Goal: Consume media (video, audio): Consume media (video, audio)

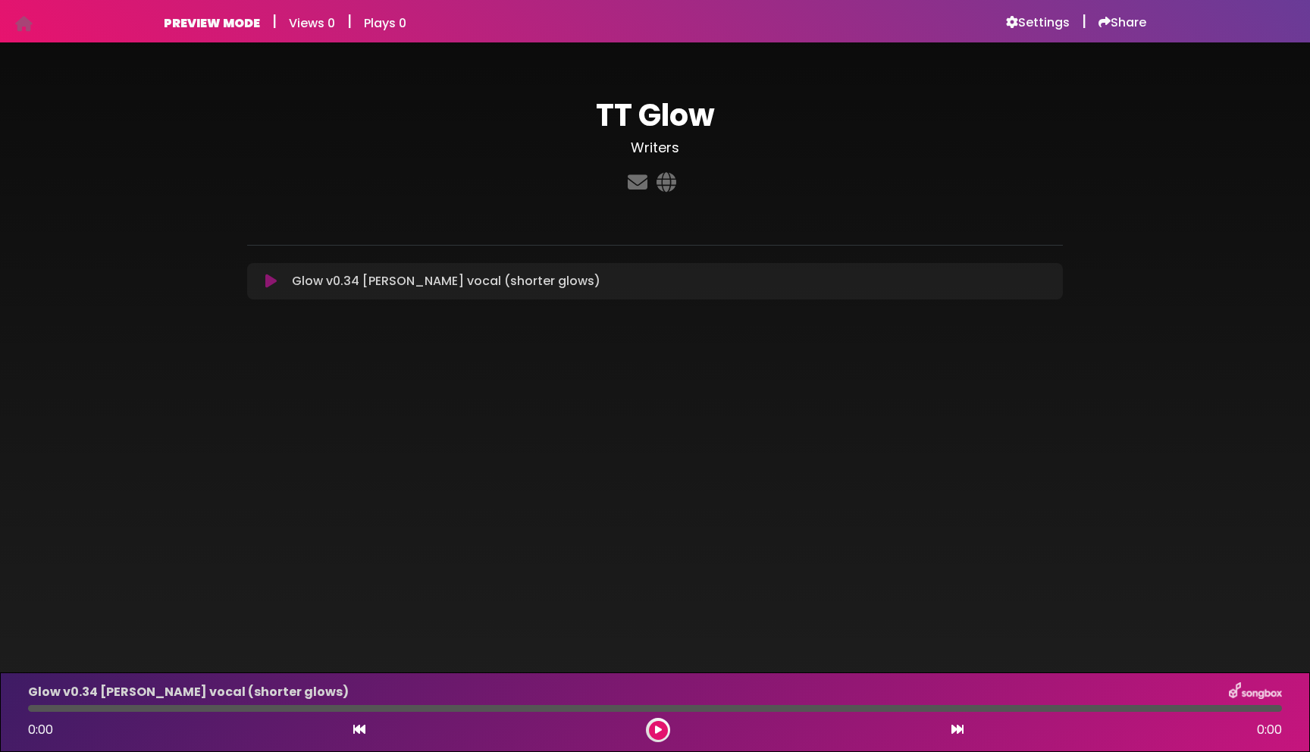
click at [268, 281] on icon at bounding box center [270, 281] width 11 height 15
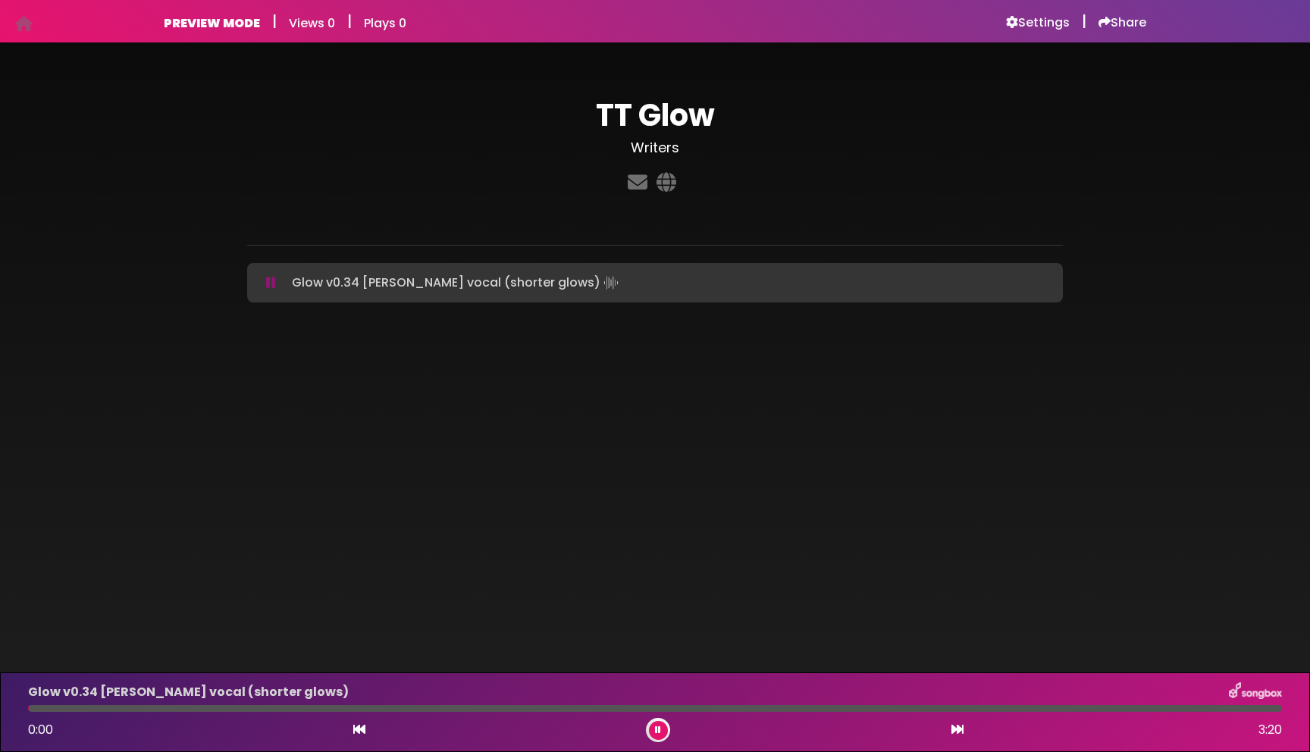
click at [267, 280] on icon at bounding box center [271, 282] width 10 height 15
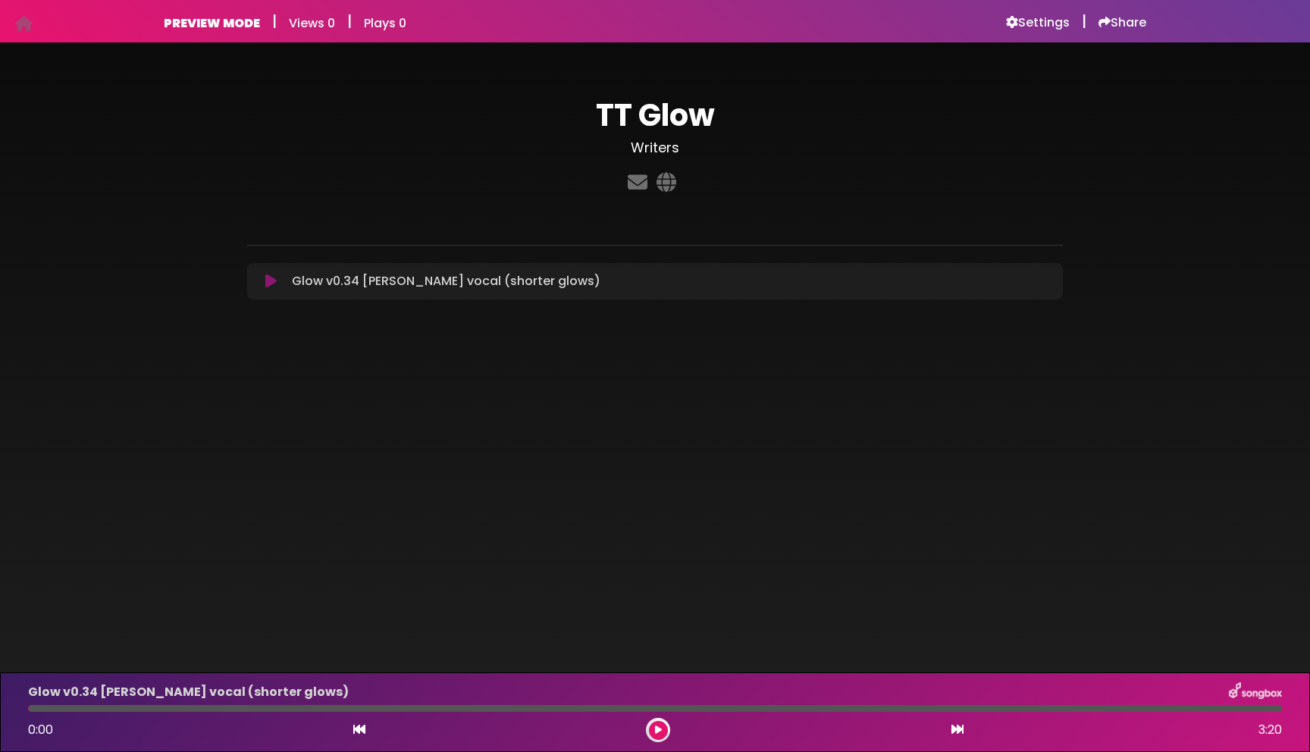
drag, startPoint x: 270, startPoint y: 280, endPoint x: 489, endPoint y: 567, distance: 360.7
click at [269, 280] on icon at bounding box center [270, 281] width 11 height 15
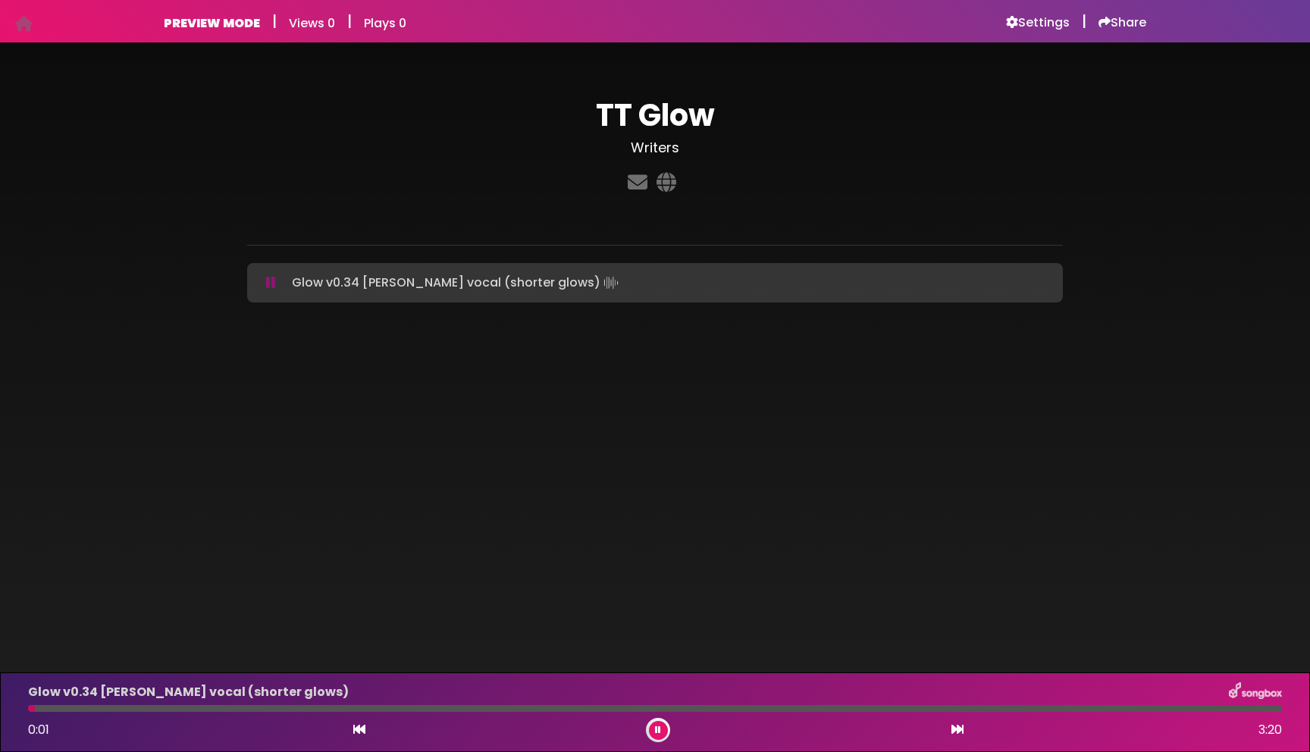
click at [678, 709] on div at bounding box center [655, 708] width 1254 height 7
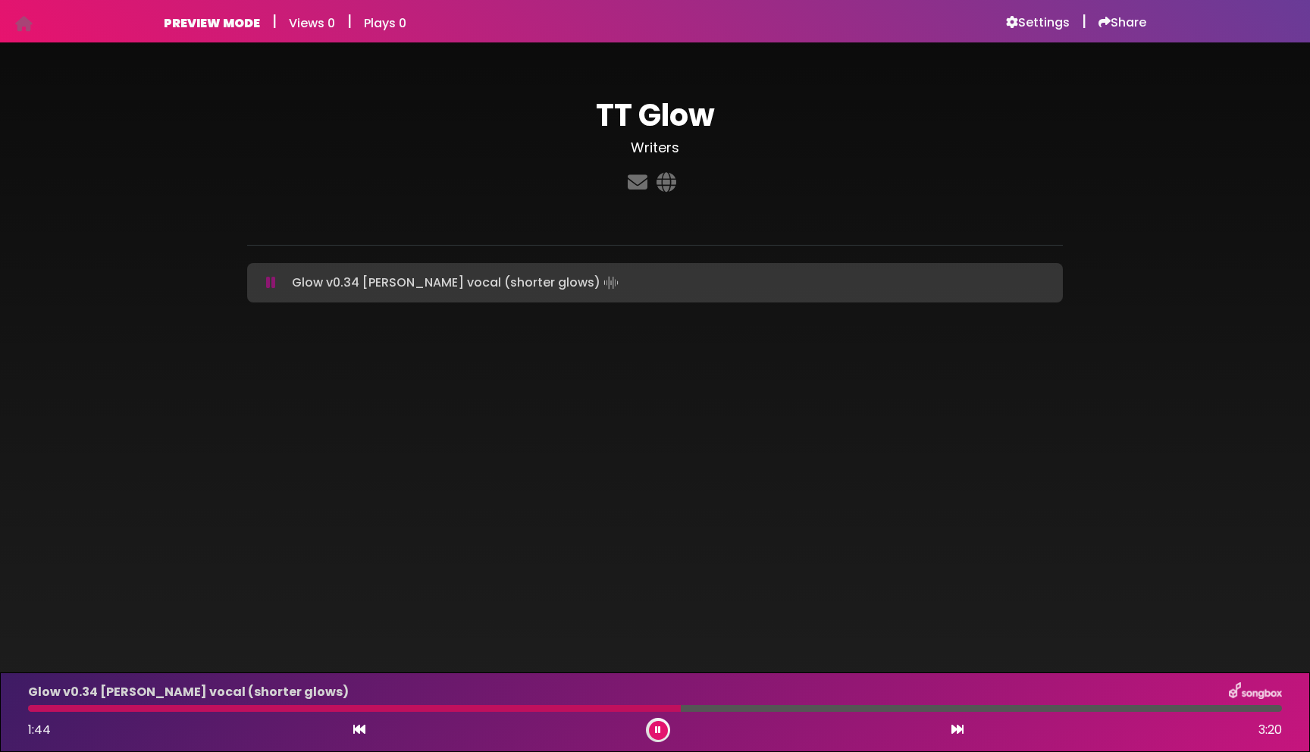
click at [744, 705] on div at bounding box center [655, 708] width 1254 height 7
click at [778, 709] on div at bounding box center [655, 708] width 1254 height 7
click at [175, 714] on div "Glow v0.34 [PERSON_NAME] vocal (shorter glows) 2:01 3:20" at bounding box center [655, 712] width 1272 height 60
click at [176, 711] on div at bounding box center [655, 708] width 1254 height 7
click at [231, 709] on div at bounding box center [655, 708] width 1254 height 7
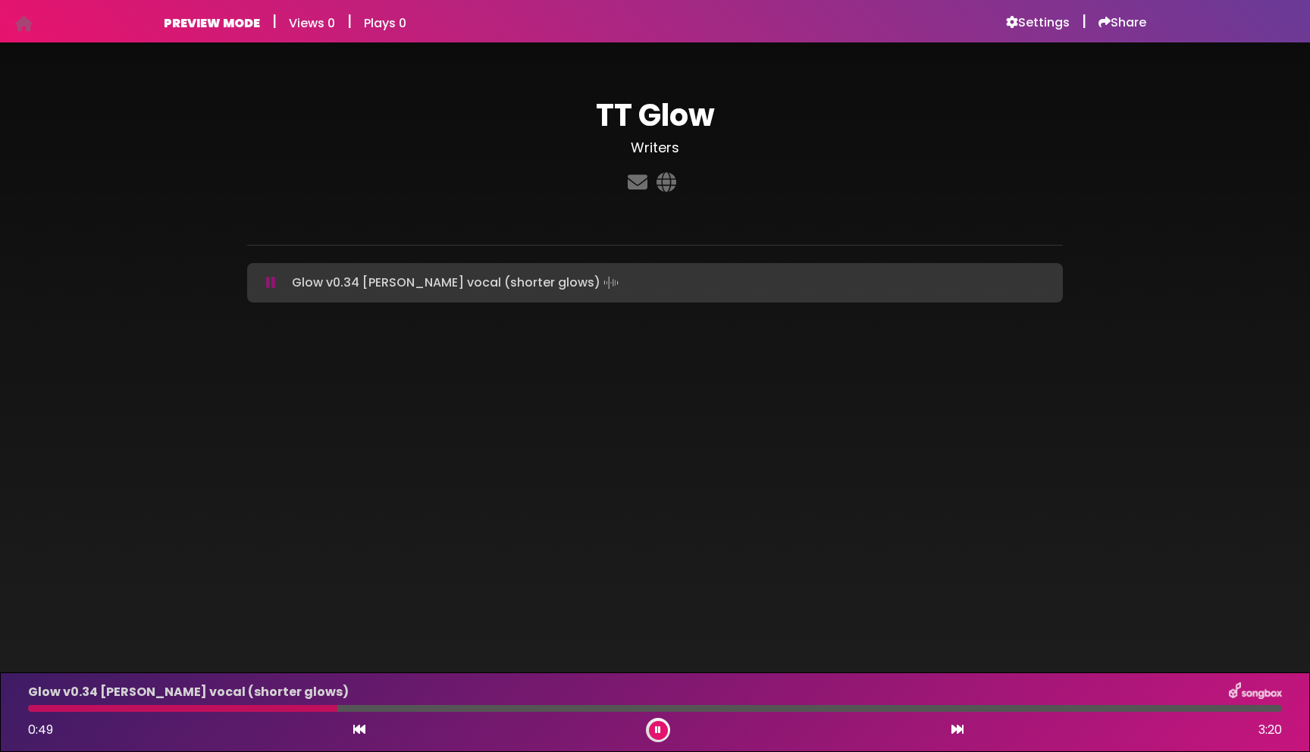
click at [665, 728] on button at bounding box center [658, 730] width 19 height 19
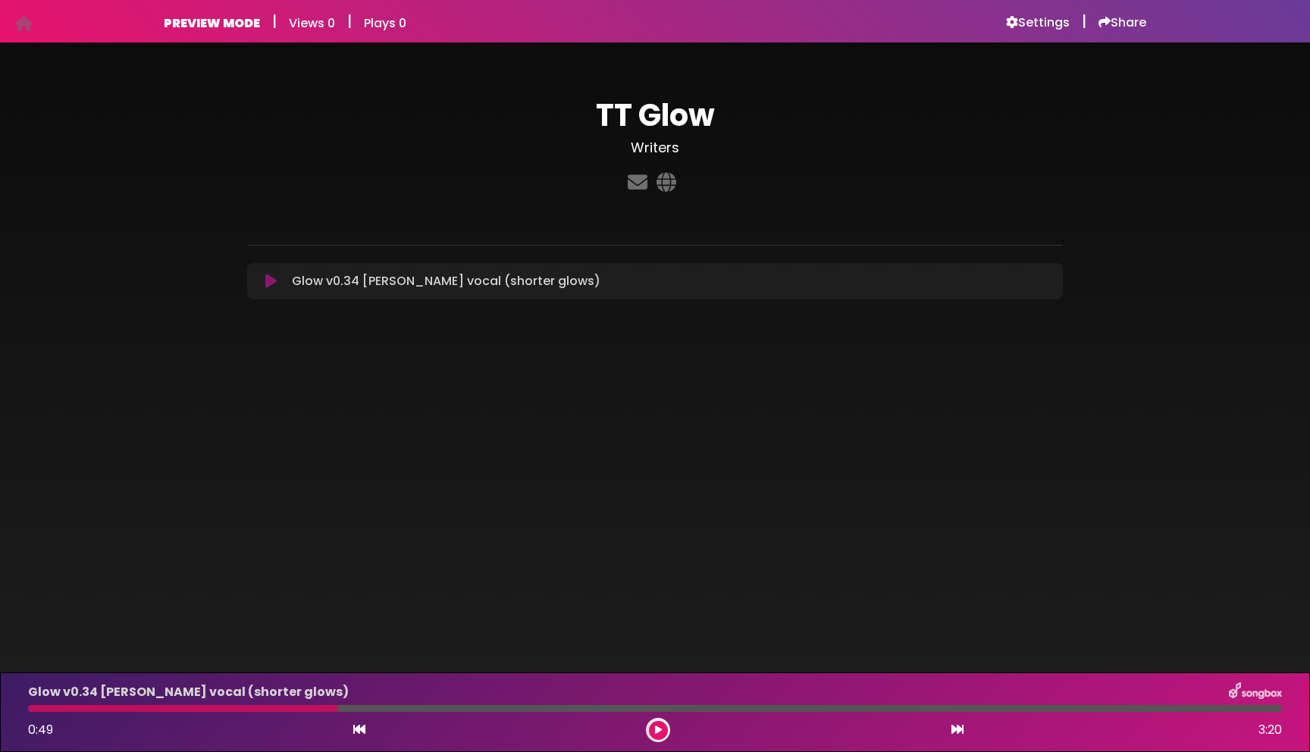
click at [587, 402] on body "Your Private Link [URL][DOMAIN_NAME] Copy Link PREVIEW MODE | Views 0 | Plays 0…" at bounding box center [655, 376] width 1310 height 752
